Goal: Navigation & Orientation: Find specific page/section

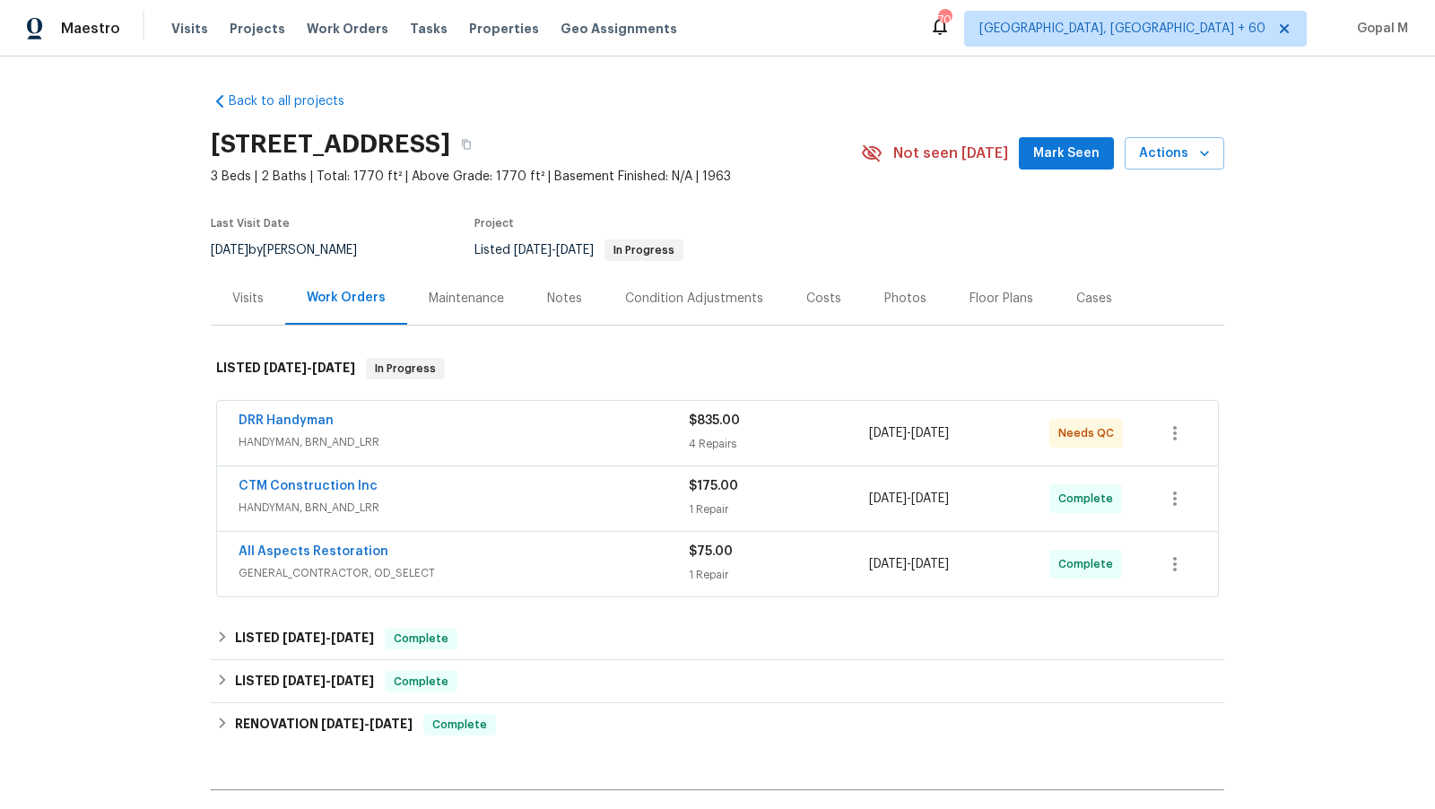
click at [810, 426] on div "$835.00" at bounding box center [779, 421] width 180 height 18
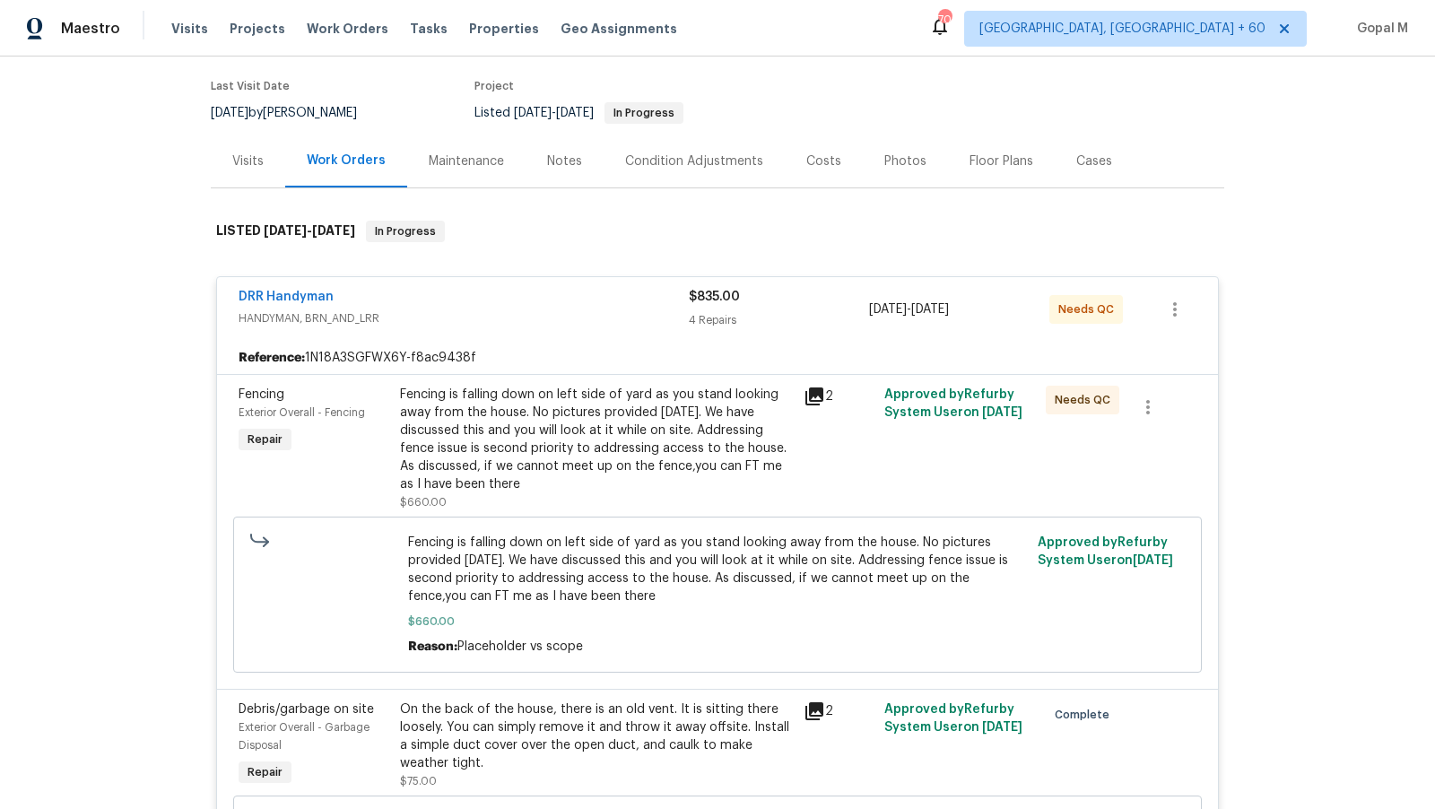
scroll to position [146, 0]
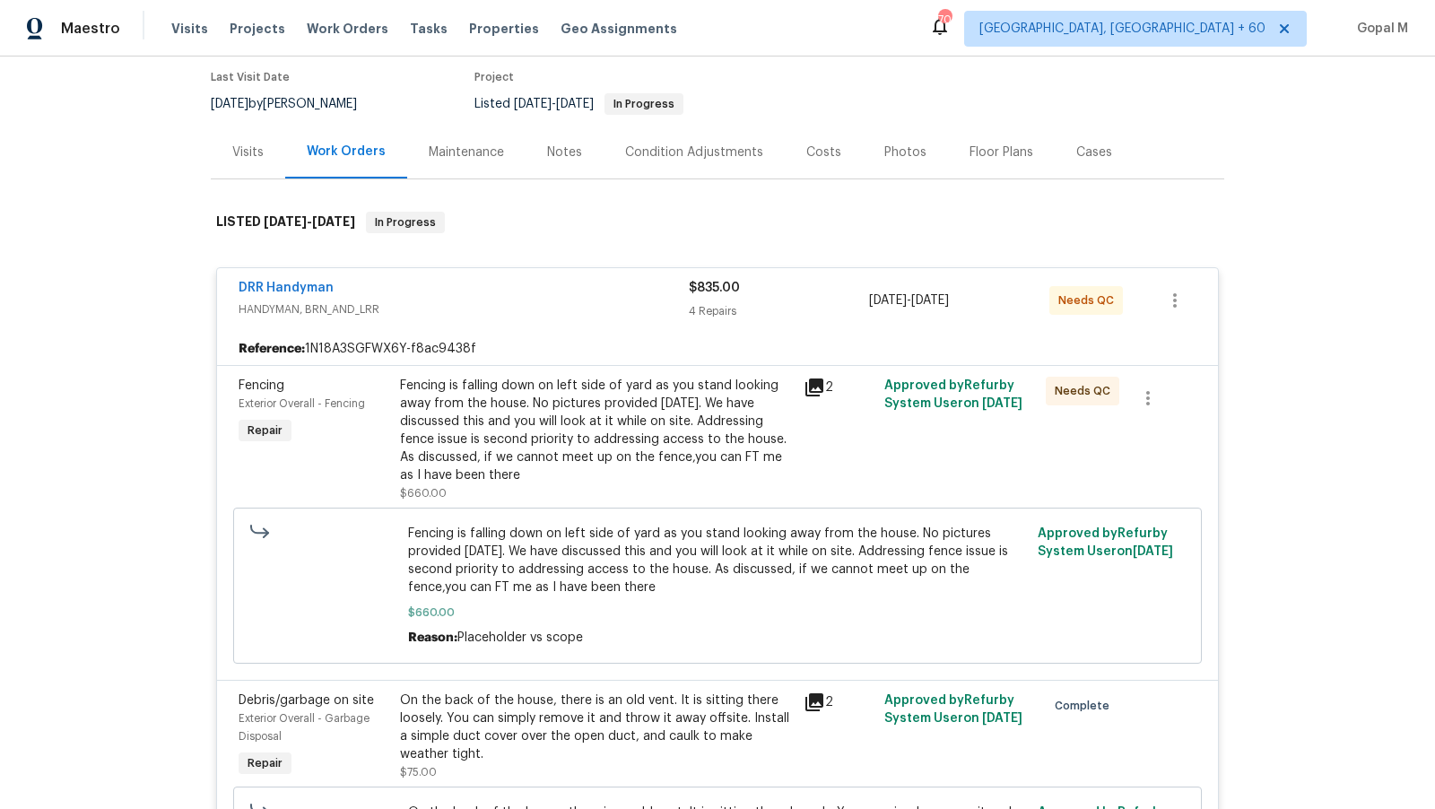
click at [667, 414] on div "Fencing is falling down on left side of yard as you stand looking away from the…" at bounding box center [596, 431] width 393 height 108
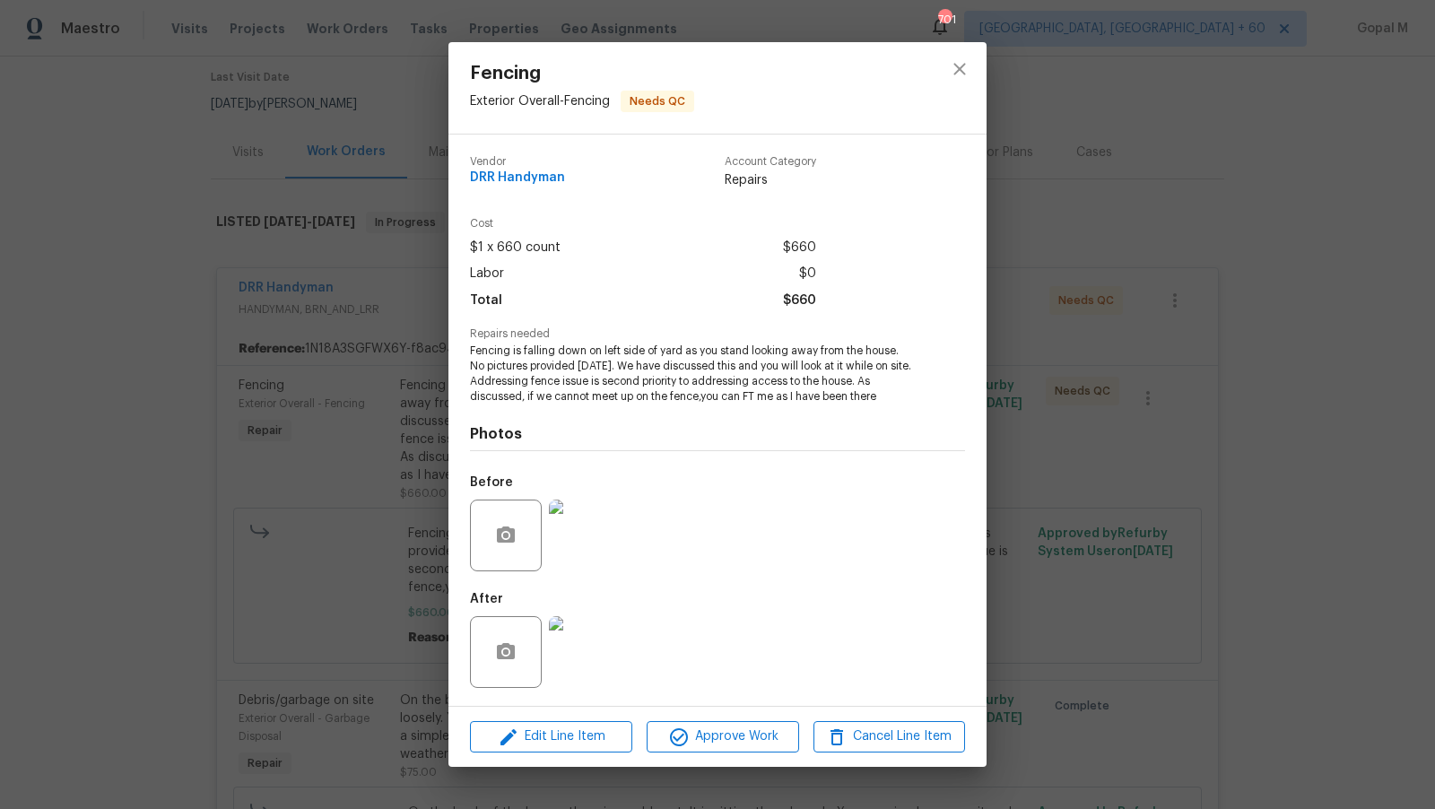
click at [257, 465] on div "Fencing Exterior Overall - Fencing Needs QC Vendor DRR Handyman Account Categor…" at bounding box center [717, 404] width 1435 height 809
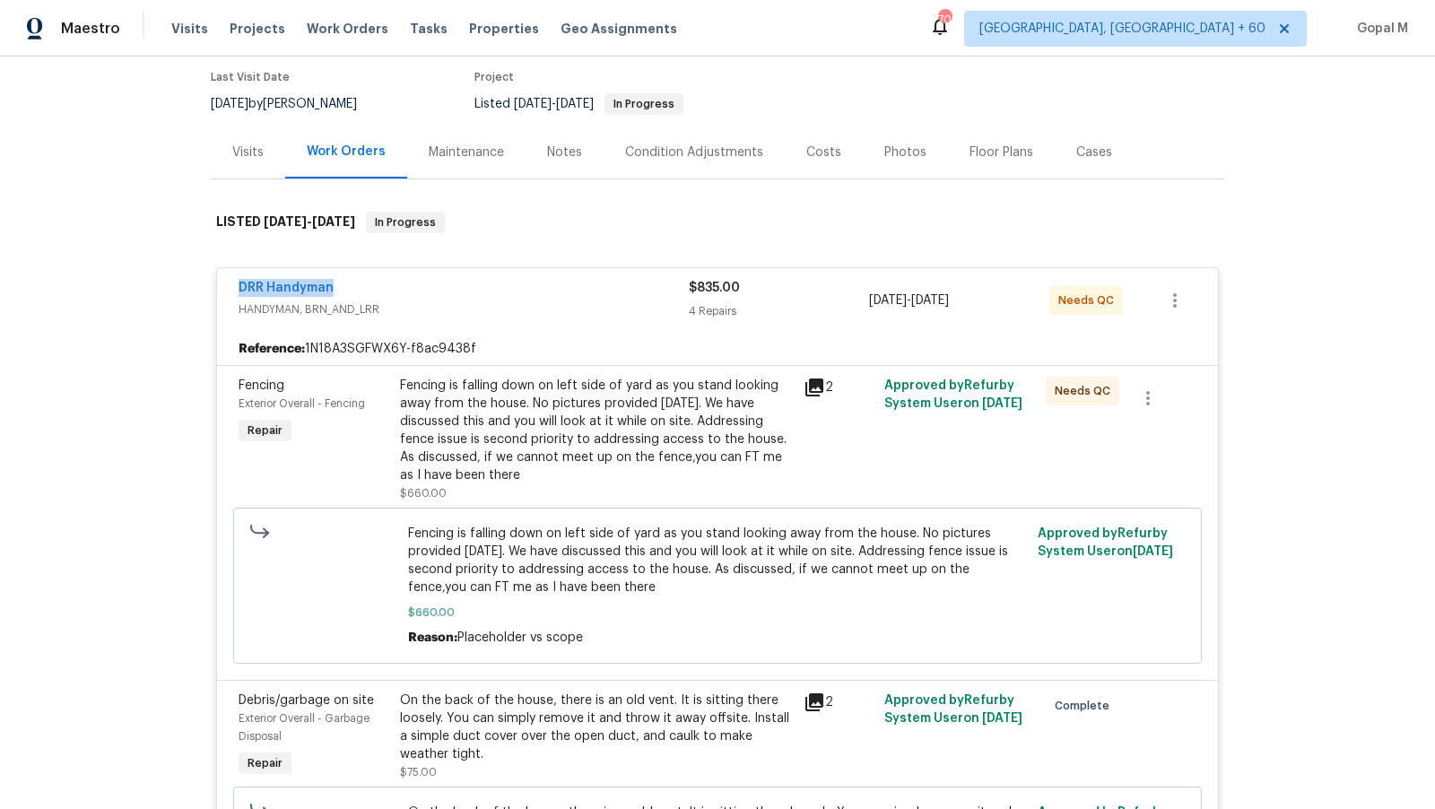
drag, startPoint x: 222, startPoint y: 283, endPoint x: 394, endPoint y: 283, distance: 171.3
click at [394, 283] on div "DRR Handyman HANDYMAN, BRN_AND_LRR $835.00 4 Repairs 9/16/2025 - 9/17/2025 Need…" at bounding box center [717, 300] width 1001 height 65
copy link "DRR Handyman"
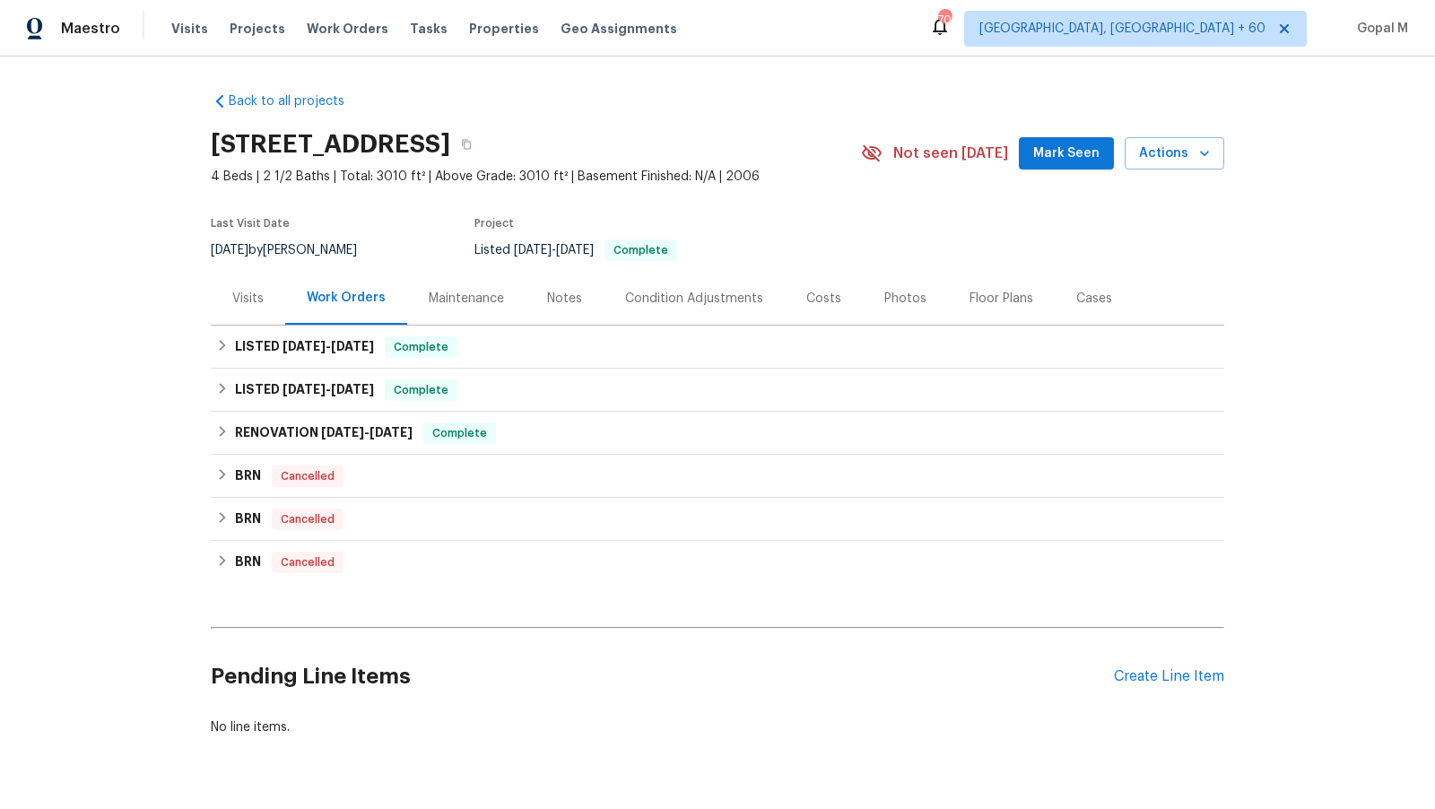
click at [247, 296] on div "Visits" at bounding box center [247, 299] width 31 height 18
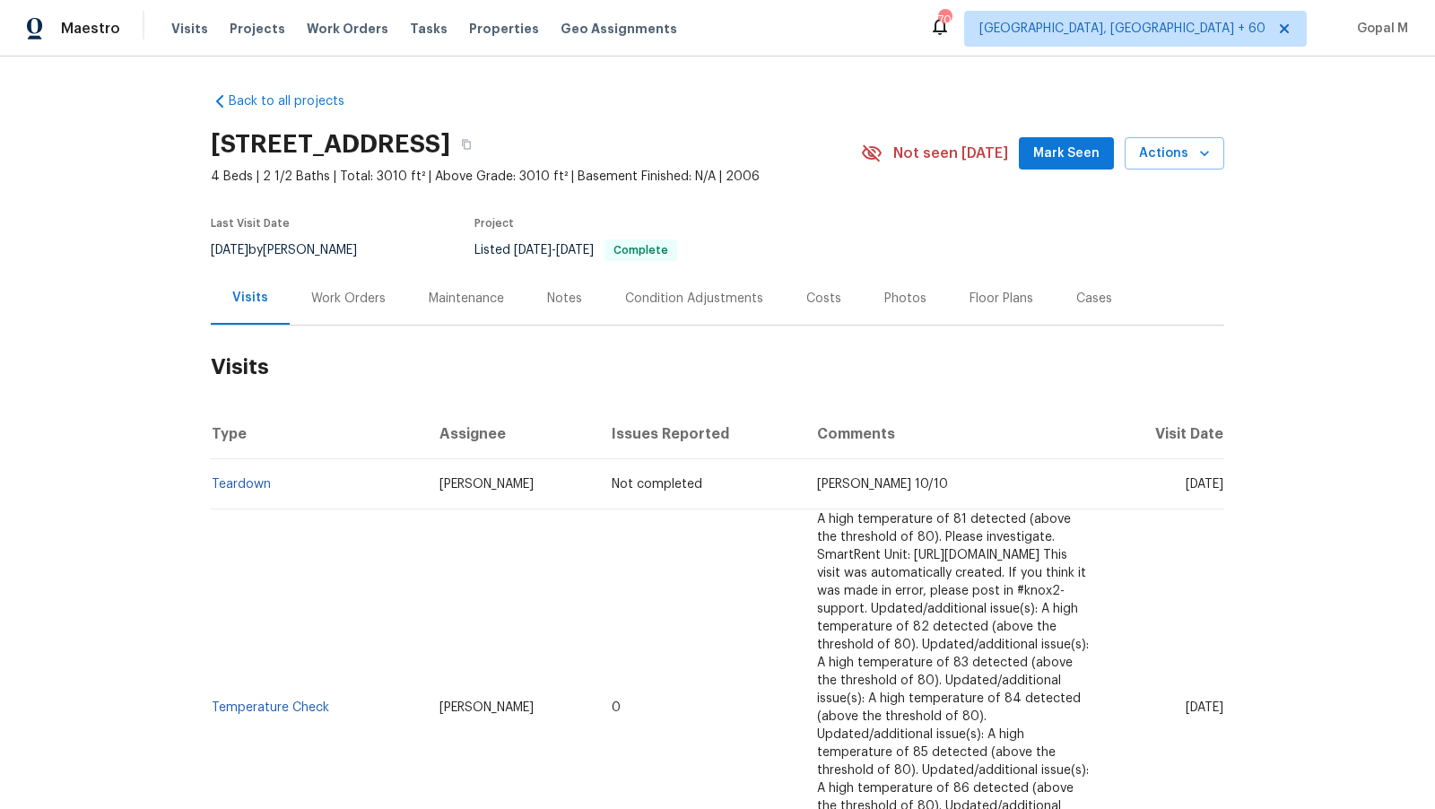
click at [365, 293] on div "Work Orders" at bounding box center [348, 299] width 74 height 18
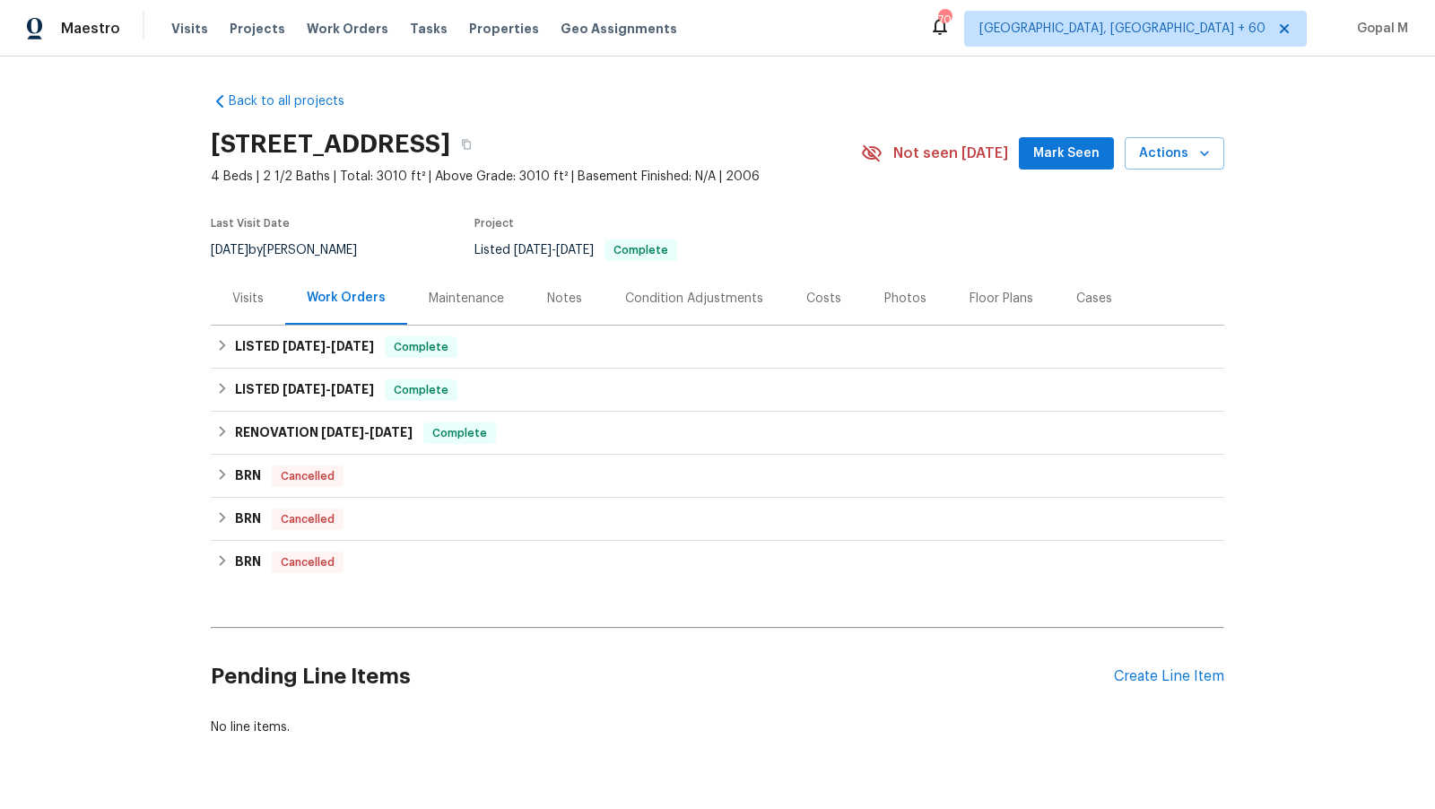
click at [1092, 290] on div "Cases" at bounding box center [1094, 299] width 36 height 18
